Goal: Find specific page/section: Find specific page/section

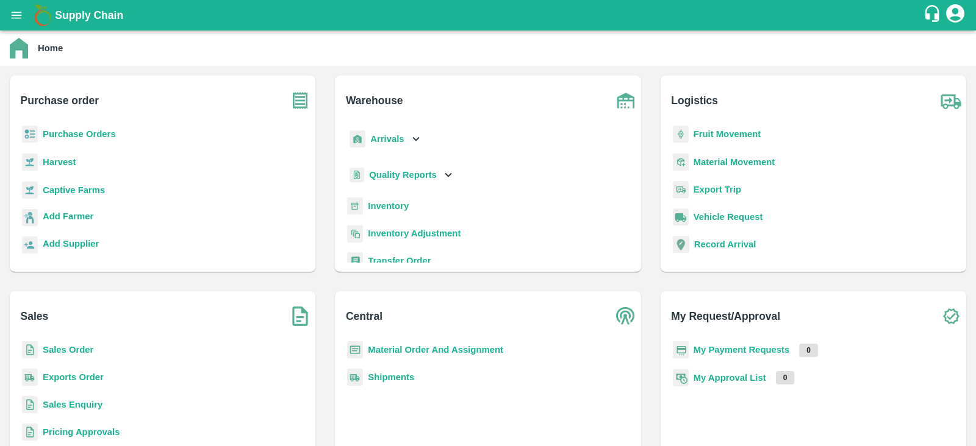
click at [104, 135] on b "Purchase Orders" at bounding box center [79, 134] width 73 height 10
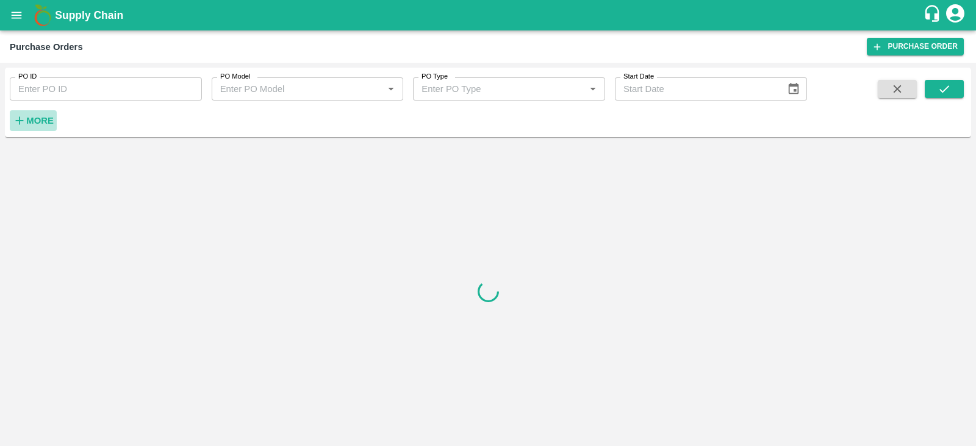
click at [45, 120] on strong "More" at bounding box center [39, 121] width 27 height 10
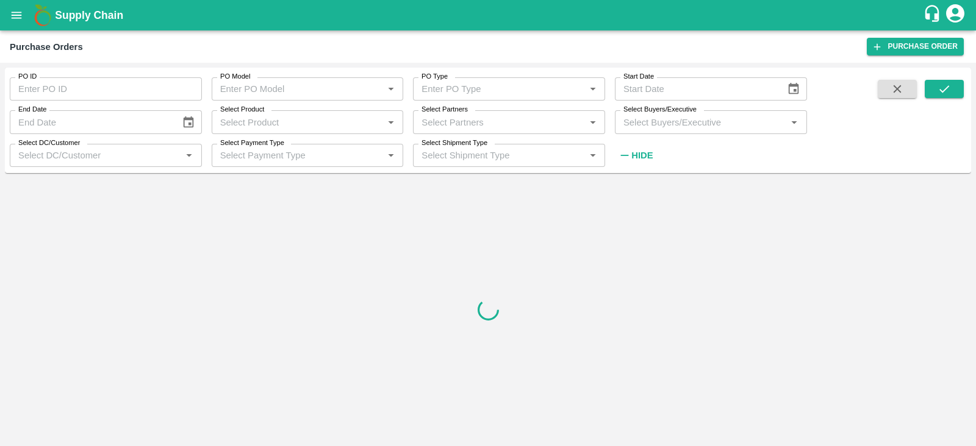
click at [639, 118] on input "Select Buyers/Executive" at bounding box center [700, 122] width 165 height 16
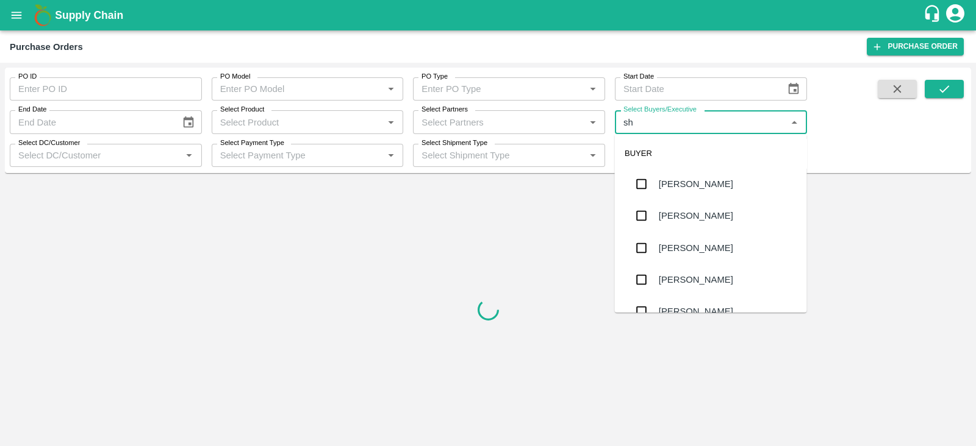
type input "s"
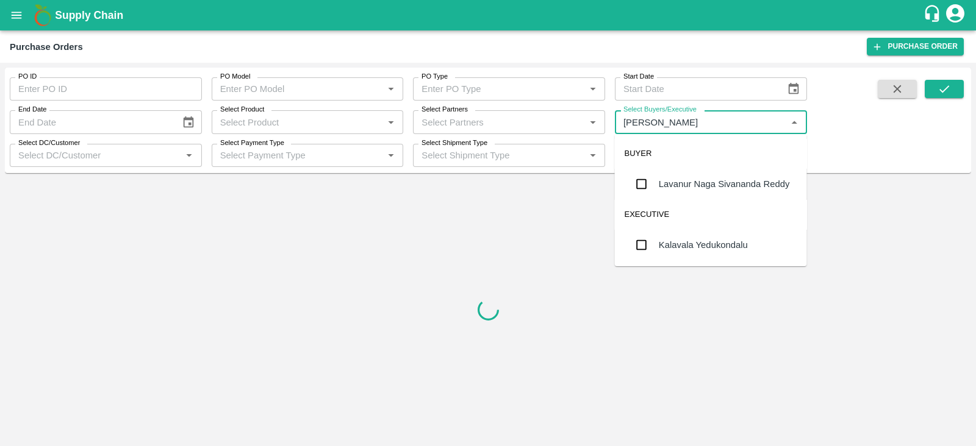
type input "lavanu"
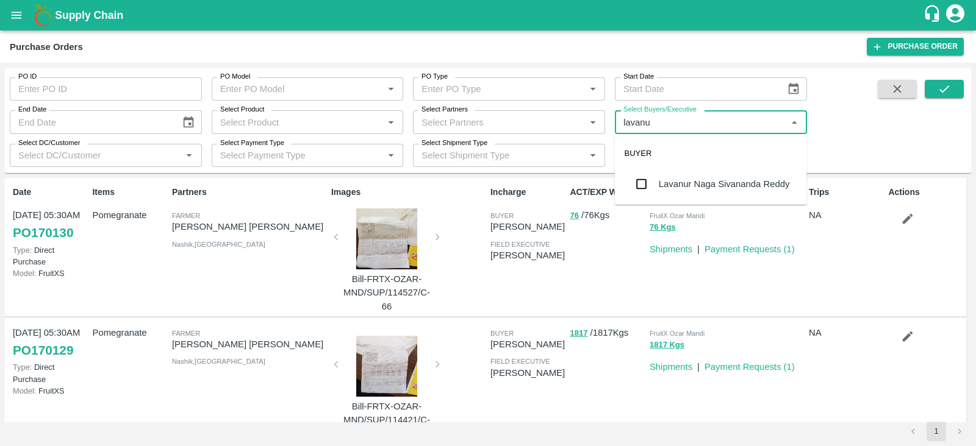
click at [647, 184] on input "checkbox" at bounding box center [641, 184] width 24 height 24
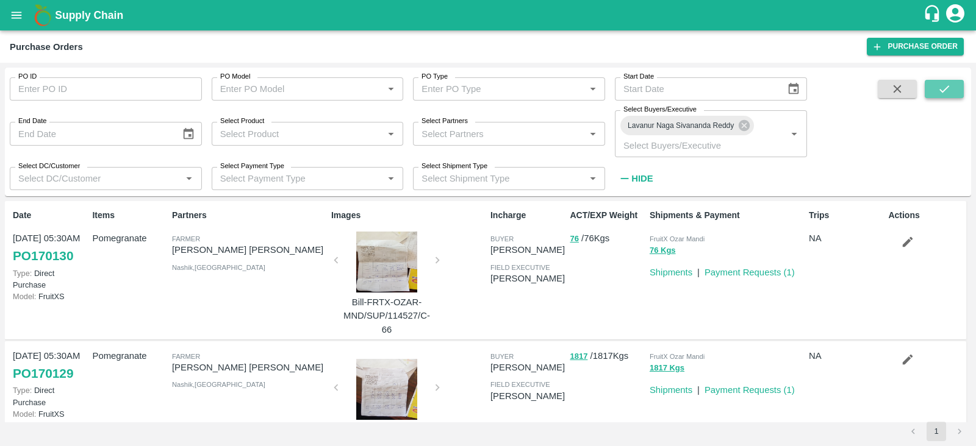
click at [943, 90] on icon "submit" at bounding box center [943, 88] width 13 height 13
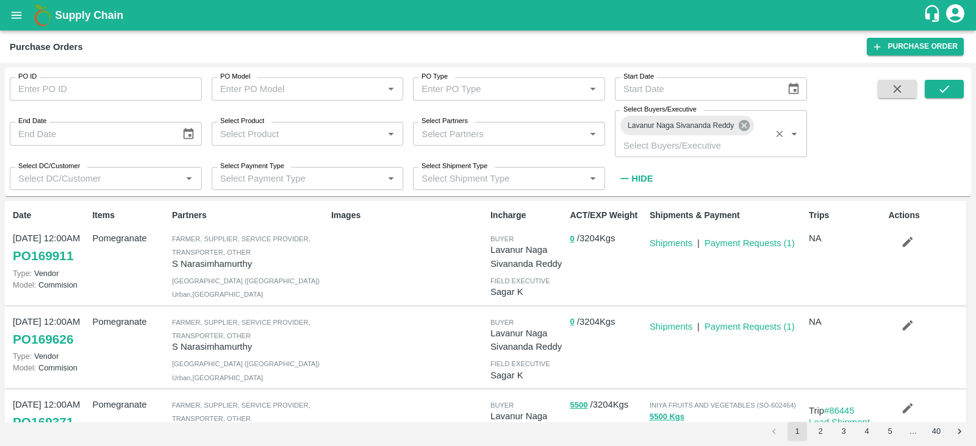
click at [743, 125] on icon at bounding box center [743, 125] width 13 height 13
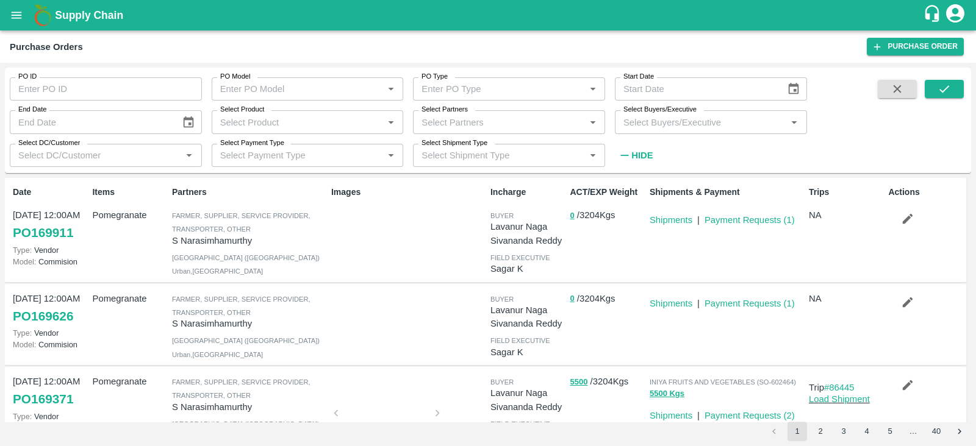
click at [686, 127] on input "Select Buyers/Executive" at bounding box center [700, 122] width 165 height 16
click at [668, 126] on input "Select Buyers/Executive" at bounding box center [700, 122] width 165 height 16
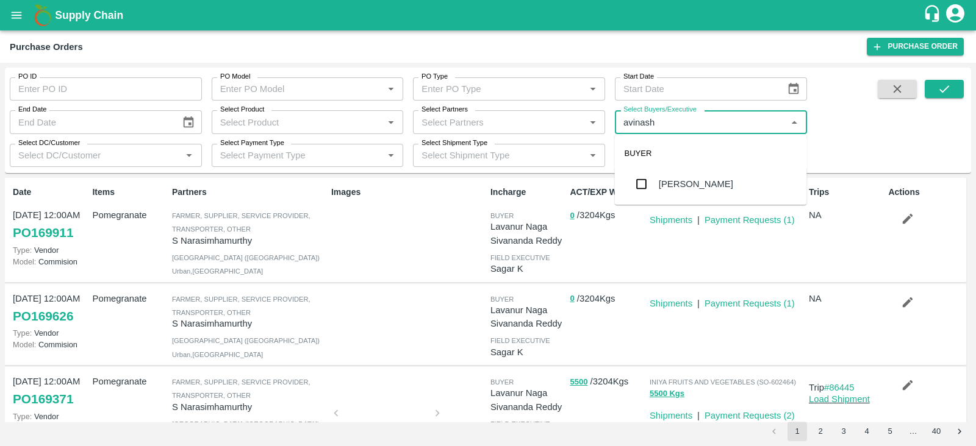
type input "avinash"
click at [631, 191] on input "checkbox" at bounding box center [641, 184] width 24 height 24
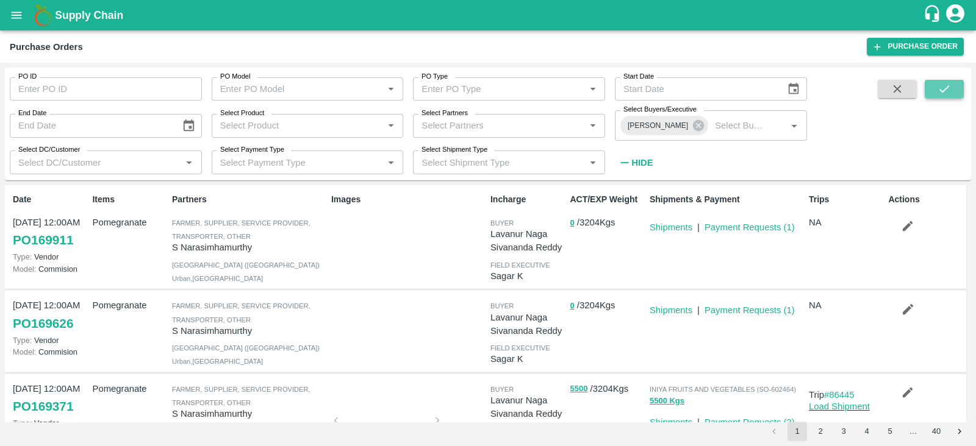
click at [959, 96] on button "submit" at bounding box center [943, 89] width 39 height 18
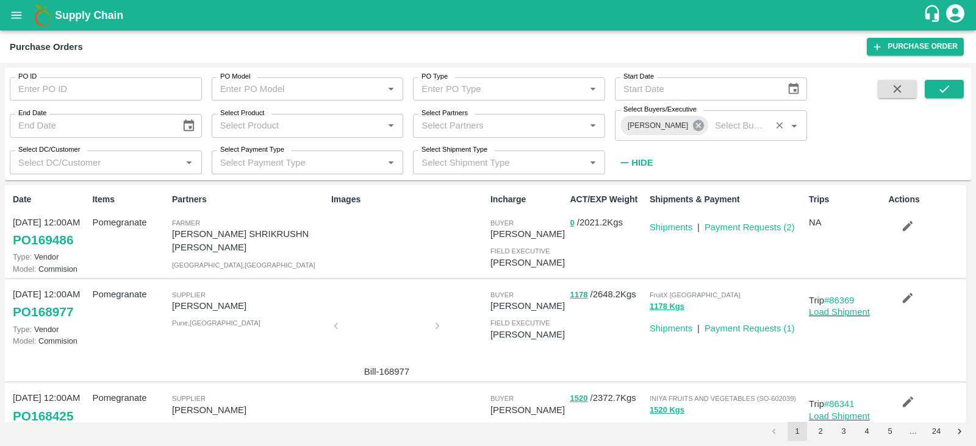
click at [692, 130] on icon at bounding box center [698, 125] width 13 height 13
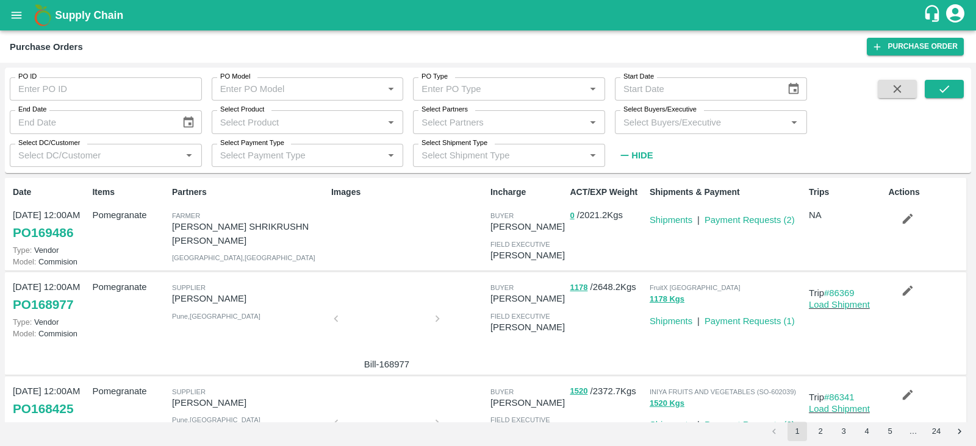
click at [675, 129] on input "Select Buyers/Executive" at bounding box center [700, 122] width 165 height 16
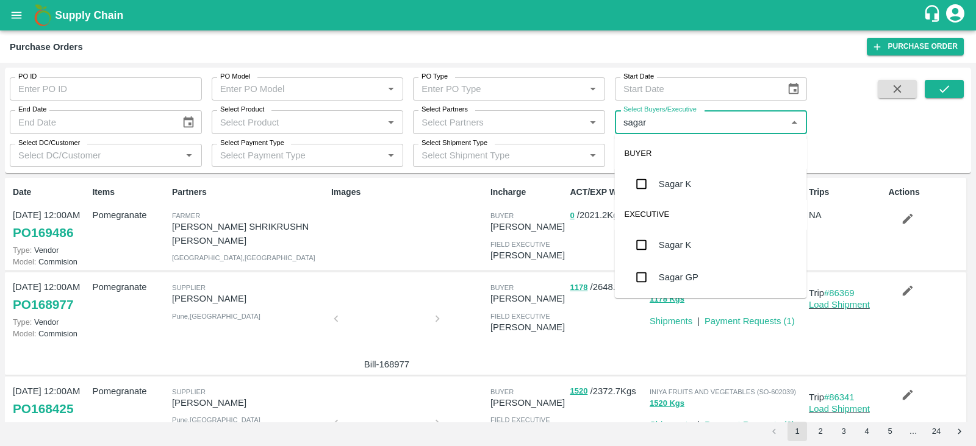
type input "sagar"
click at [641, 187] on input "checkbox" at bounding box center [641, 184] width 24 height 24
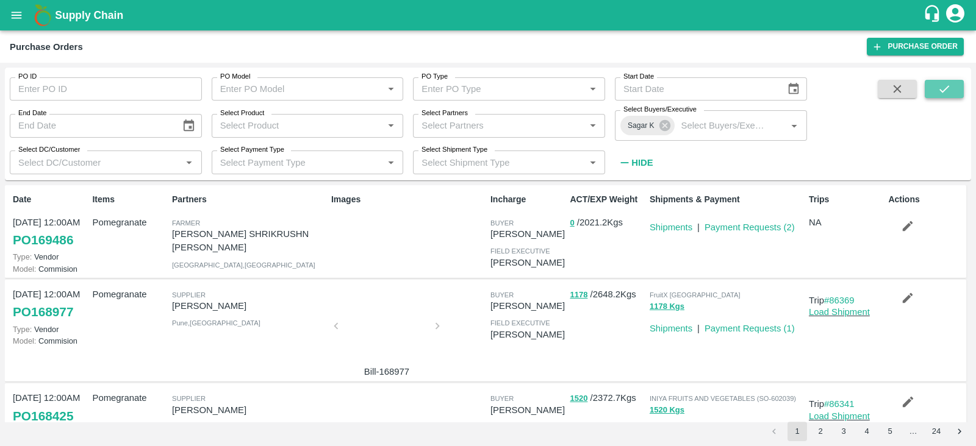
click at [942, 87] on icon "submit" at bounding box center [943, 88] width 13 height 13
